Goal: Task Accomplishment & Management: Use online tool/utility

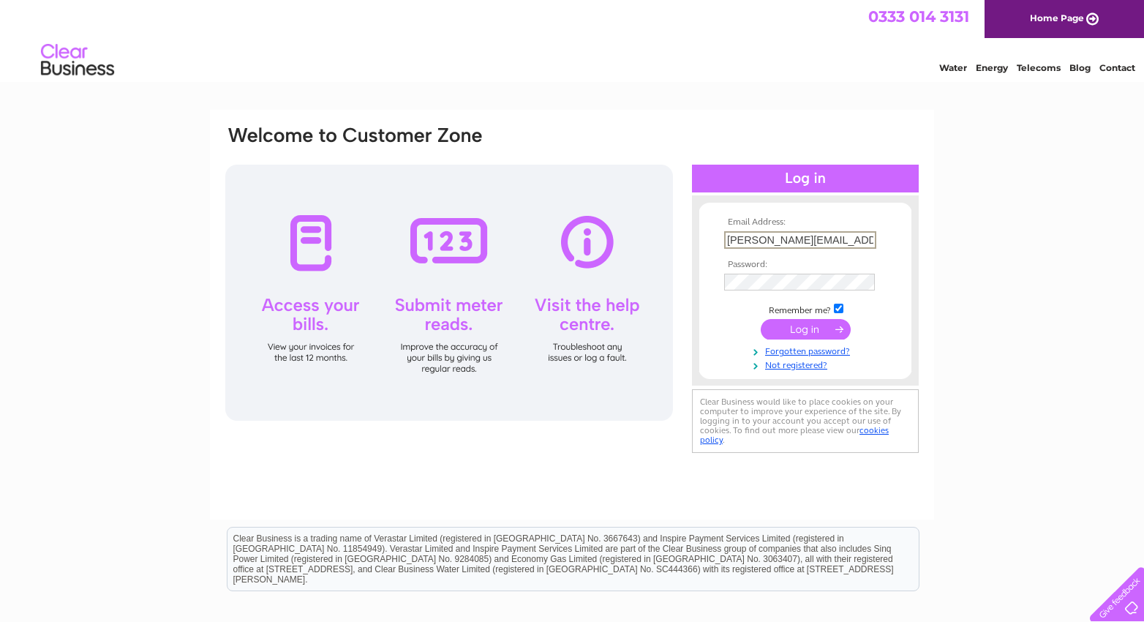
type input "lorna@paulpieri.co.uk"
click at [805, 328] on input "submit" at bounding box center [806, 329] width 90 height 20
click at [810, 334] on input "submit" at bounding box center [806, 329] width 90 height 20
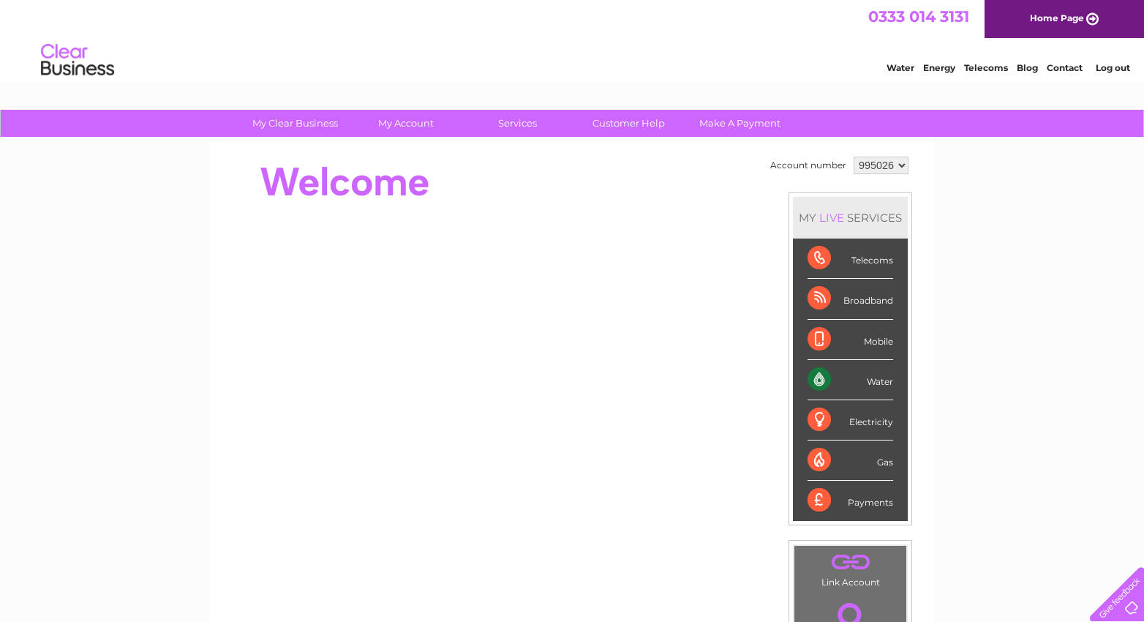
click at [1051, 338] on div "My Clear Business Login Details My Details My Preferences Link Account My Accou…" at bounding box center [572, 521] width 1144 height 822
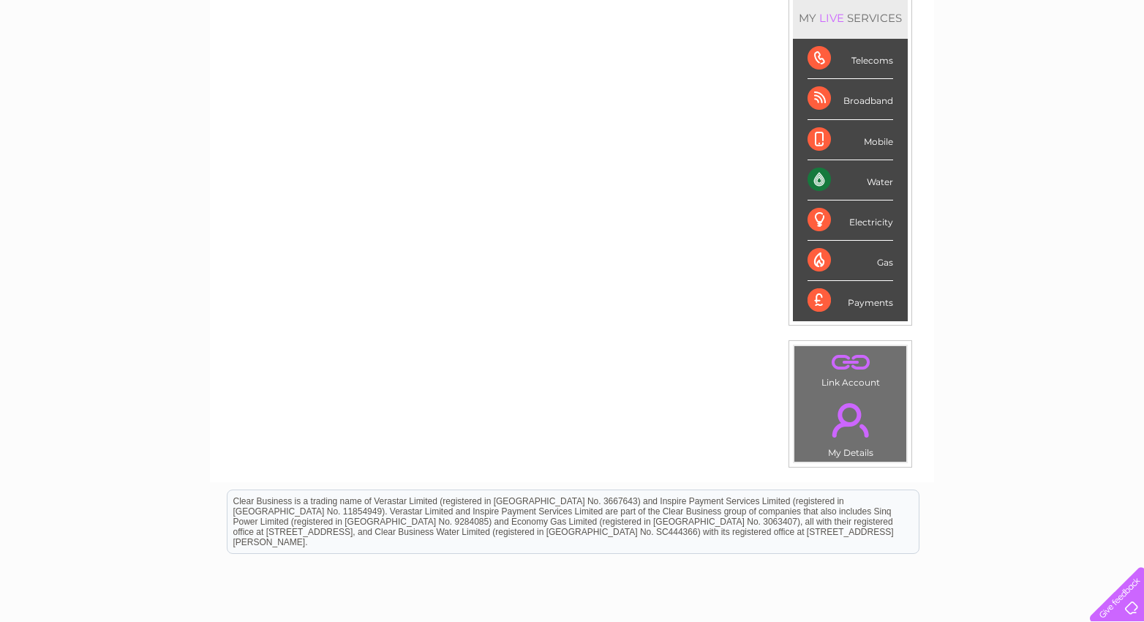
scroll to position [199, 0]
click at [871, 186] on div "Water" at bounding box center [850, 181] width 86 height 40
click at [837, 179] on div "Water" at bounding box center [850, 181] width 86 height 40
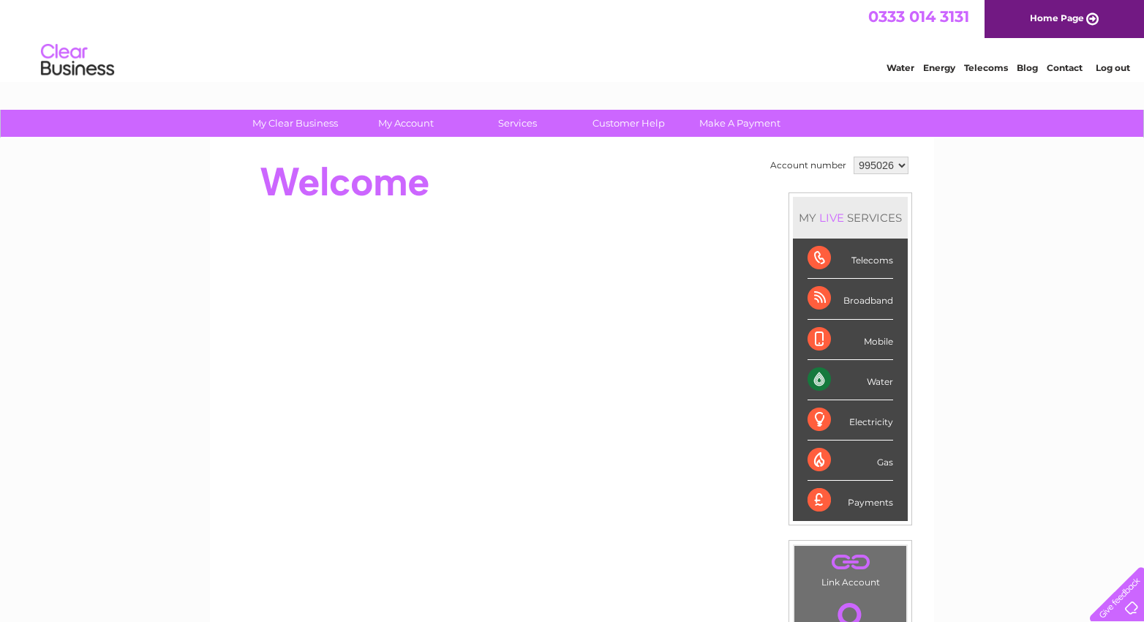
scroll to position [0, 0]
click at [833, 380] on div "Water" at bounding box center [850, 380] width 86 height 40
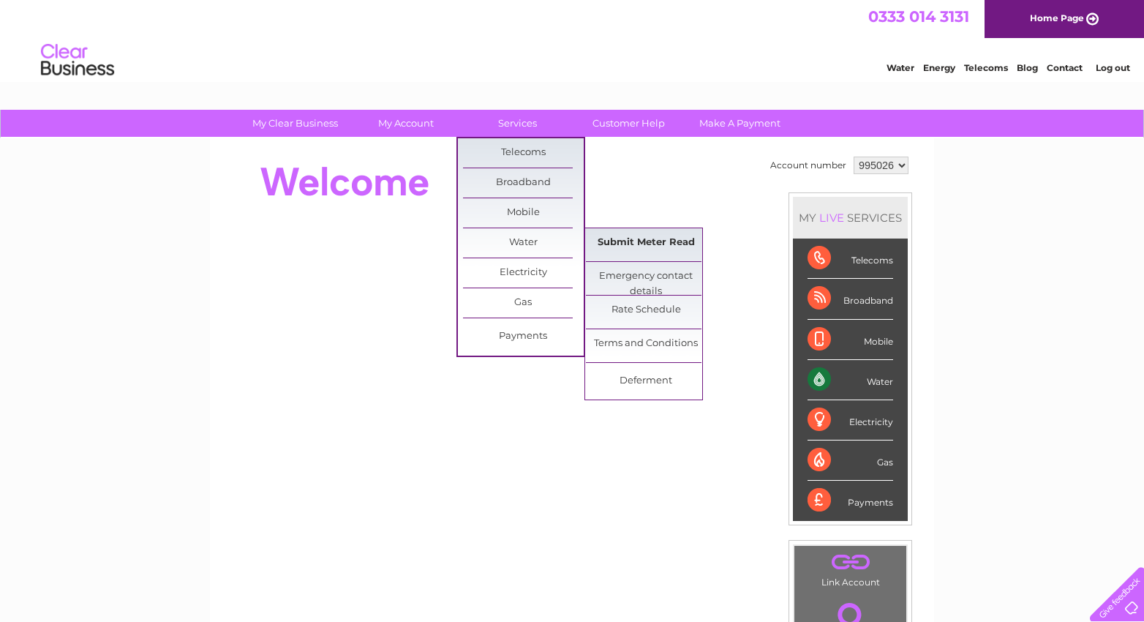
click at [634, 249] on link "Submit Meter Read" at bounding box center [646, 242] width 121 height 29
